Goal: Find specific page/section: Find specific page/section

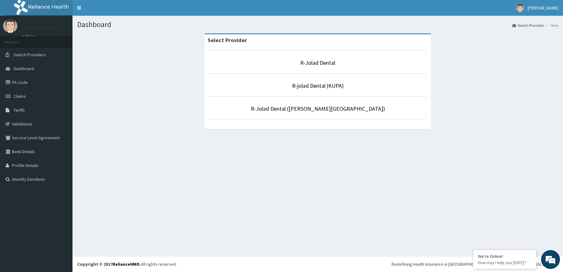
click at [293, 60] on p "R-Jolad Dental" at bounding box center [318, 63] width 220 height 8
click at [293, 64] on p "R-Jolad Dental" at bounding box center [318, 63] width 220 height 8
click at [320, 66] on link "R-Jolad Dental" at bounding box center [317, 62] width 35 height 7
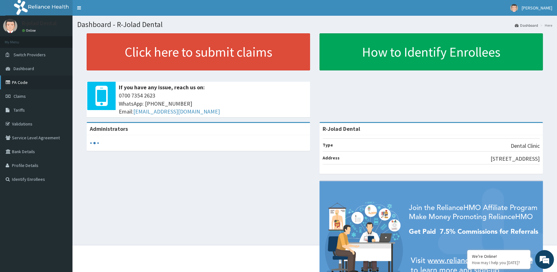
click at [18, 82] on link "PA Code" at bounding box center [36, 83] width 72 height 14
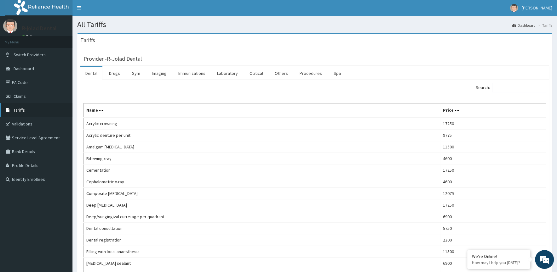
click at [19, 110] on span "Tariffs" at bounding box center [19, 110] width 11 height 6
